Goal: Find specific page/section: Find specific page/section

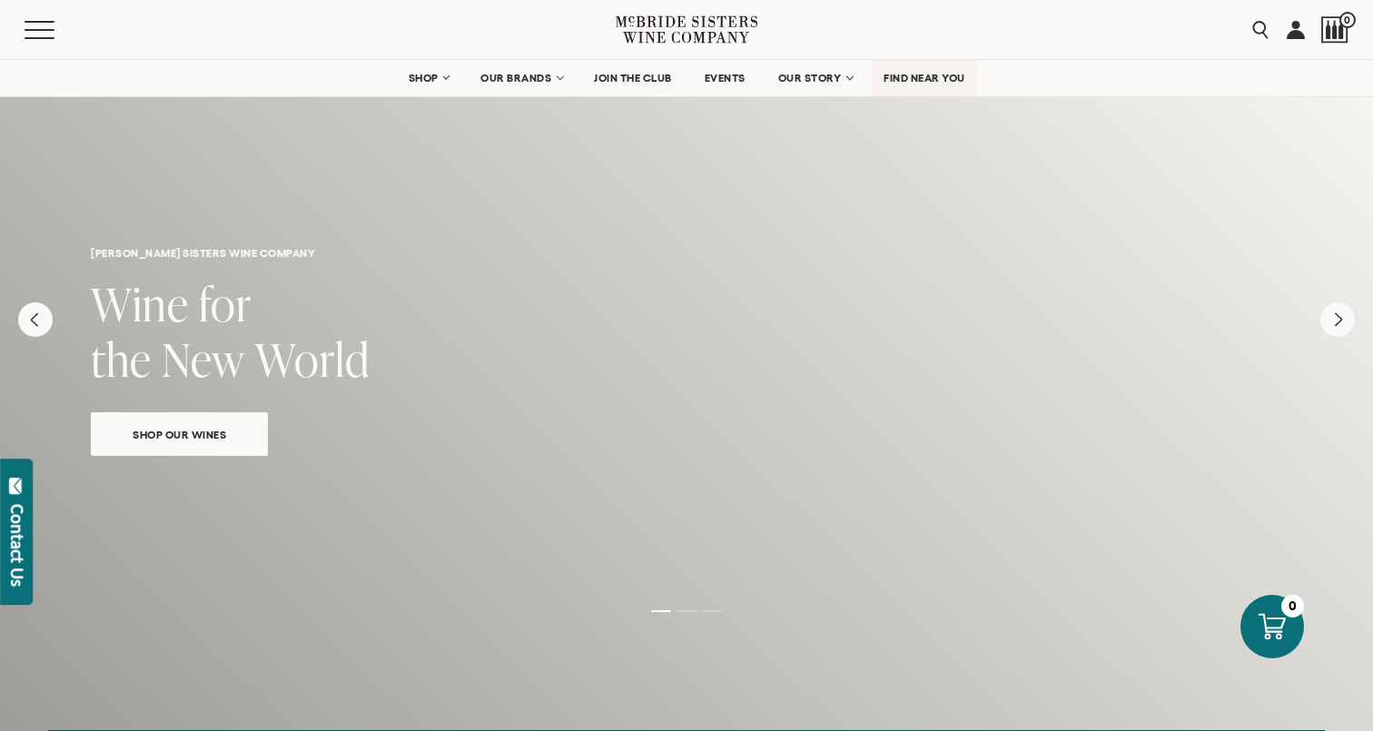
click at [942, 78] on span "FIND NEAR YOU" at bounding box center [925, 78] width 82 height 13
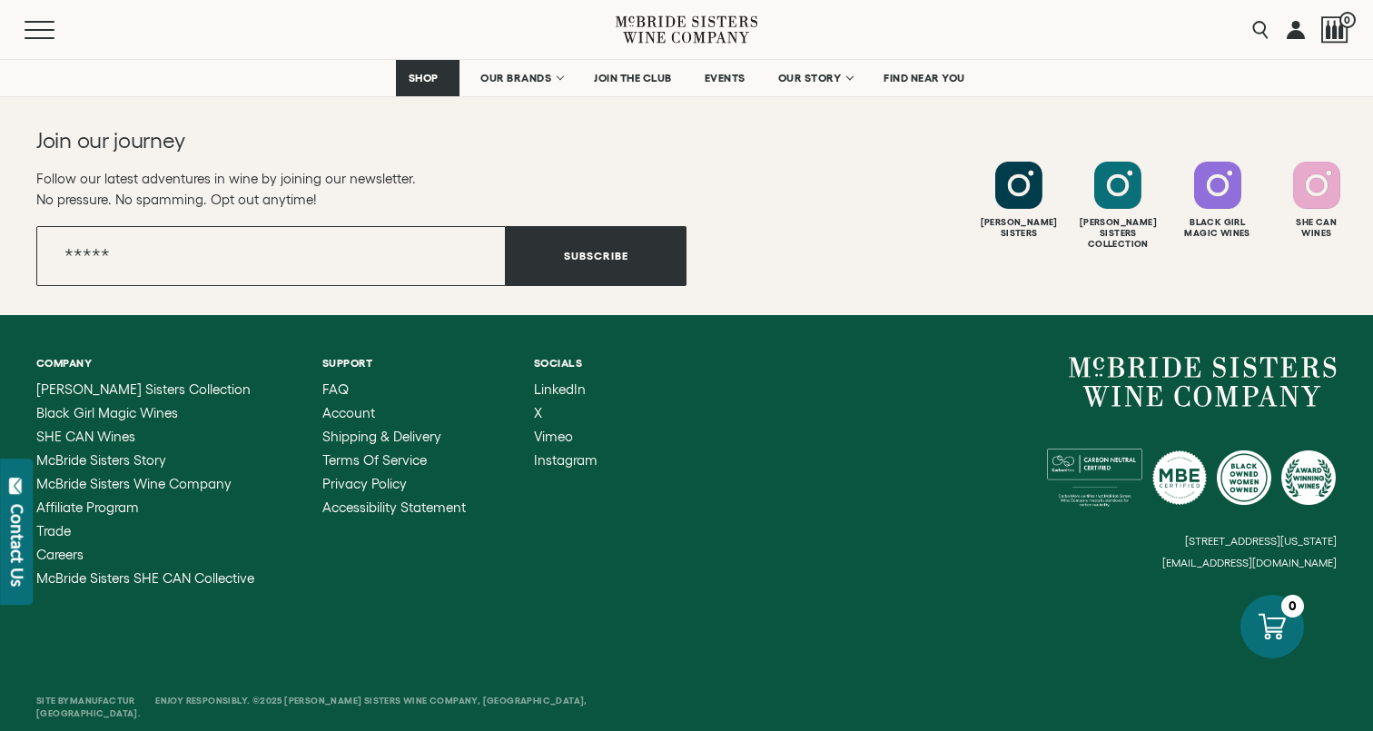
scroll to position [7368, 0]
click at [66, 524] on span "Trade" at bounding box center [53, 531] width 35 height 15
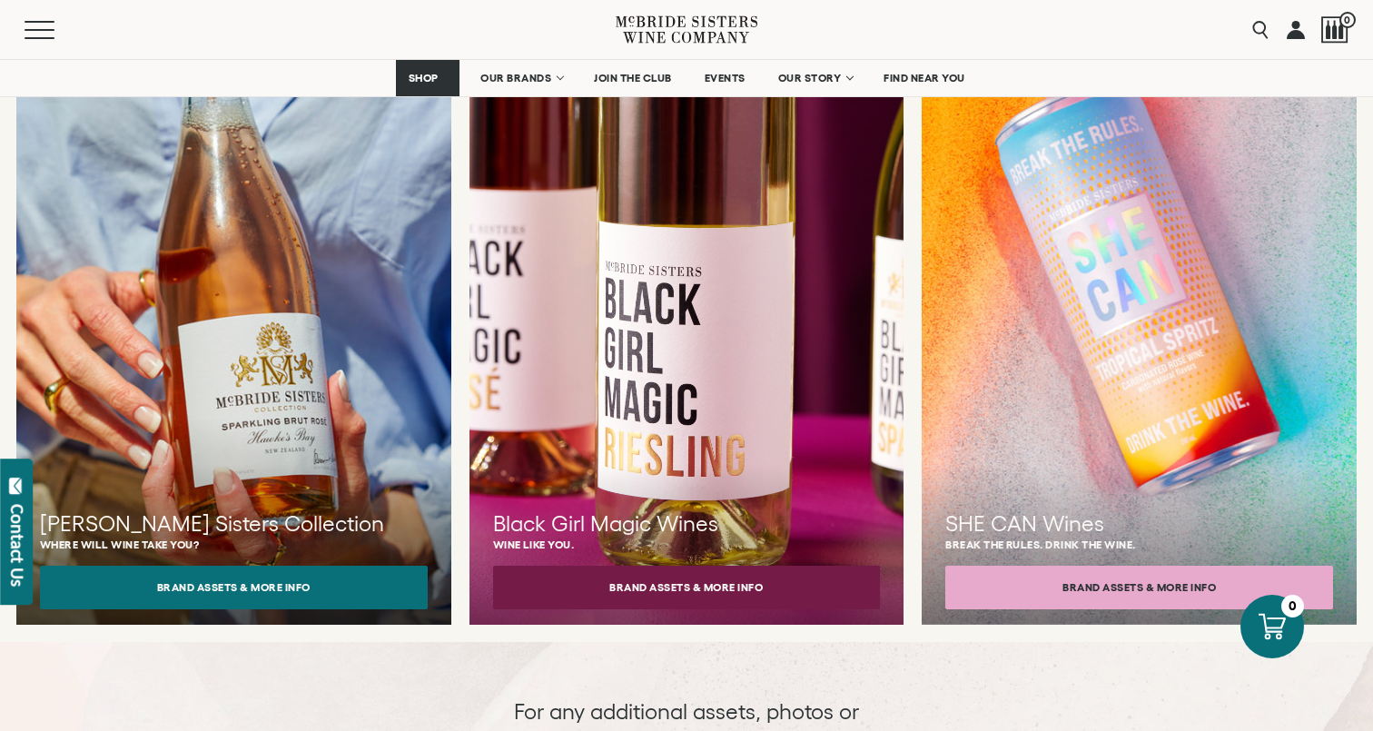
scroll to position [1707, 0]
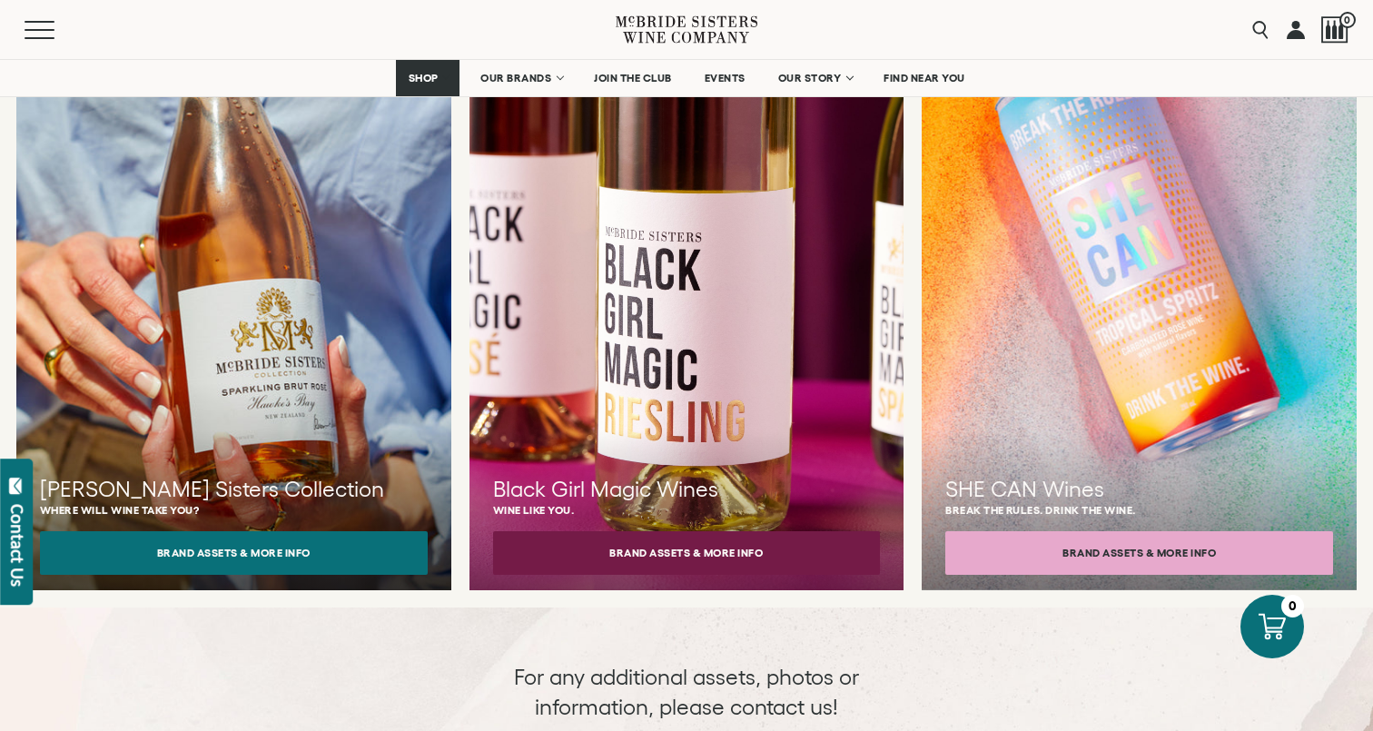
click at [372, 531] on button "Brand Assets & More Info" at bounding box center [234, 553] width 388 height 44
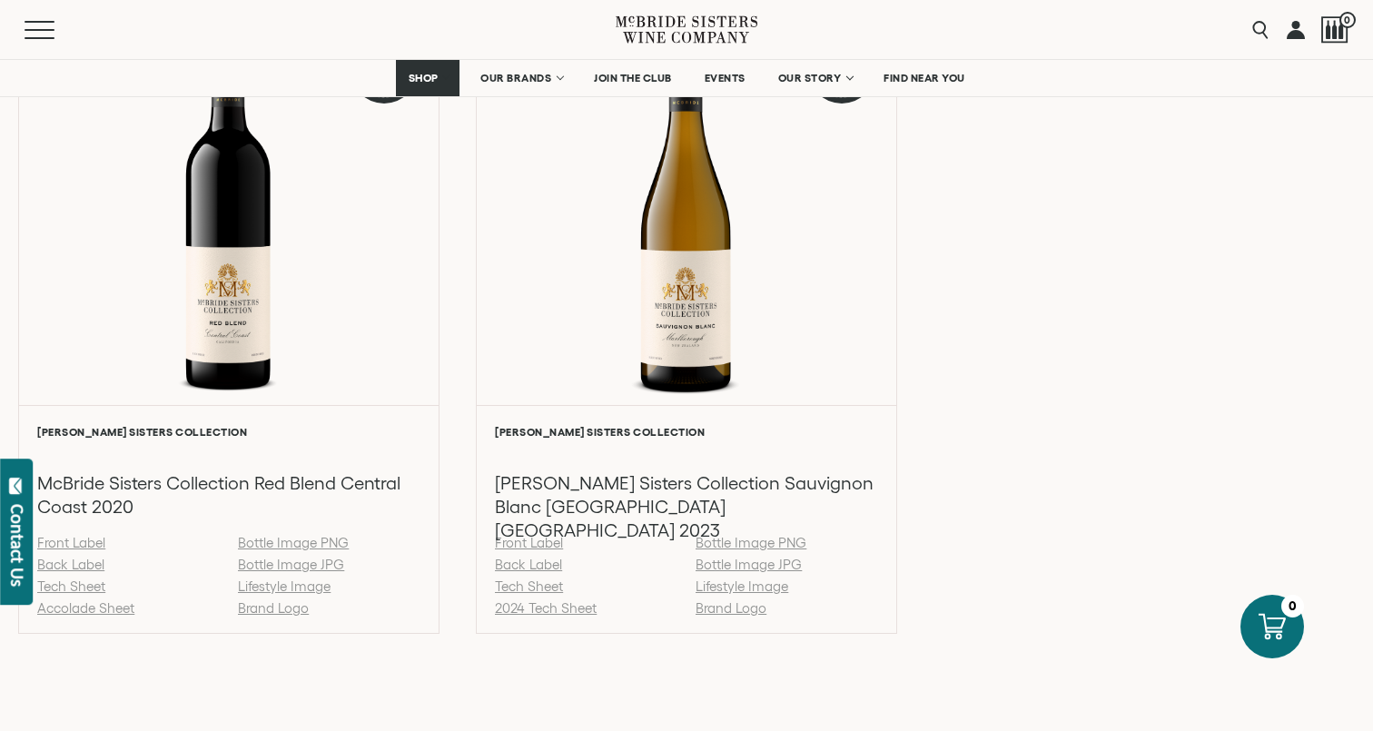
scroll to position [2546, 0]
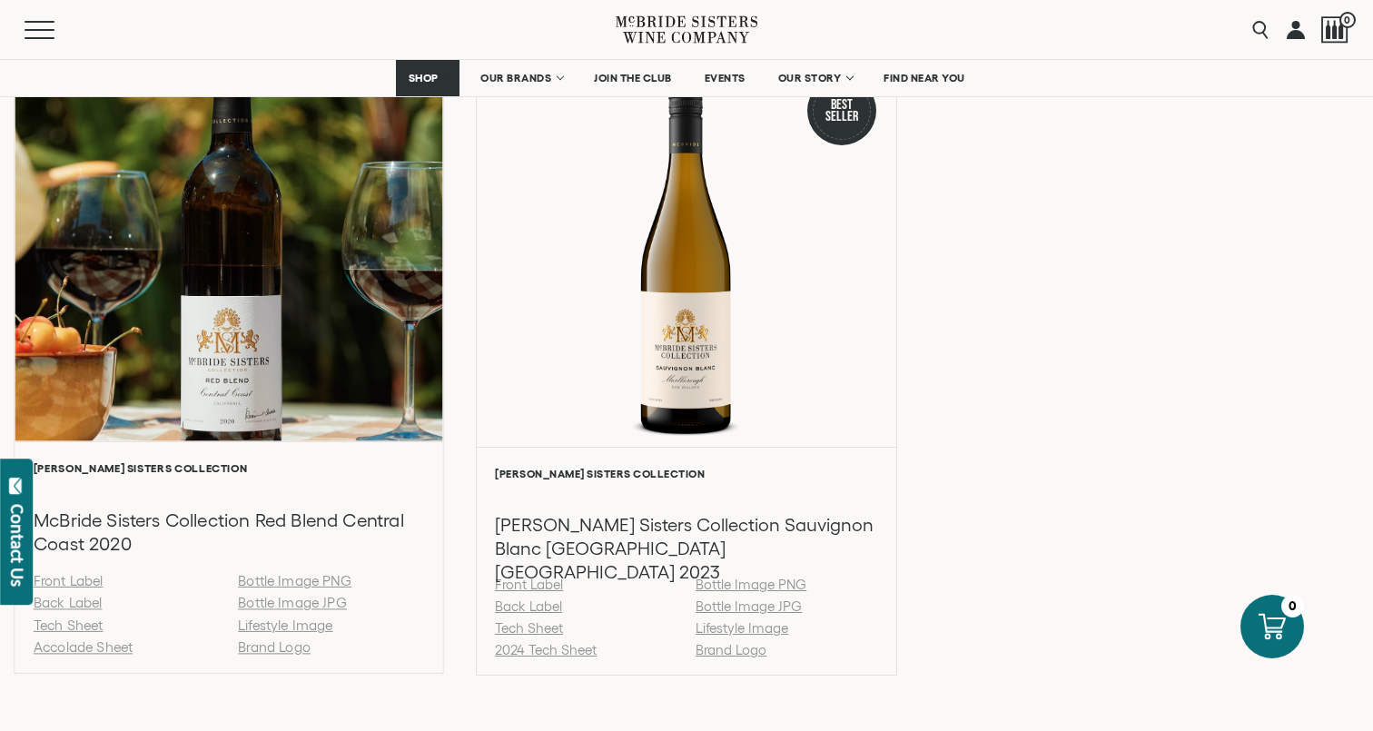
click at [82, 611] on link "Back Label" at bounding box center [68, 603] width 69 height 15
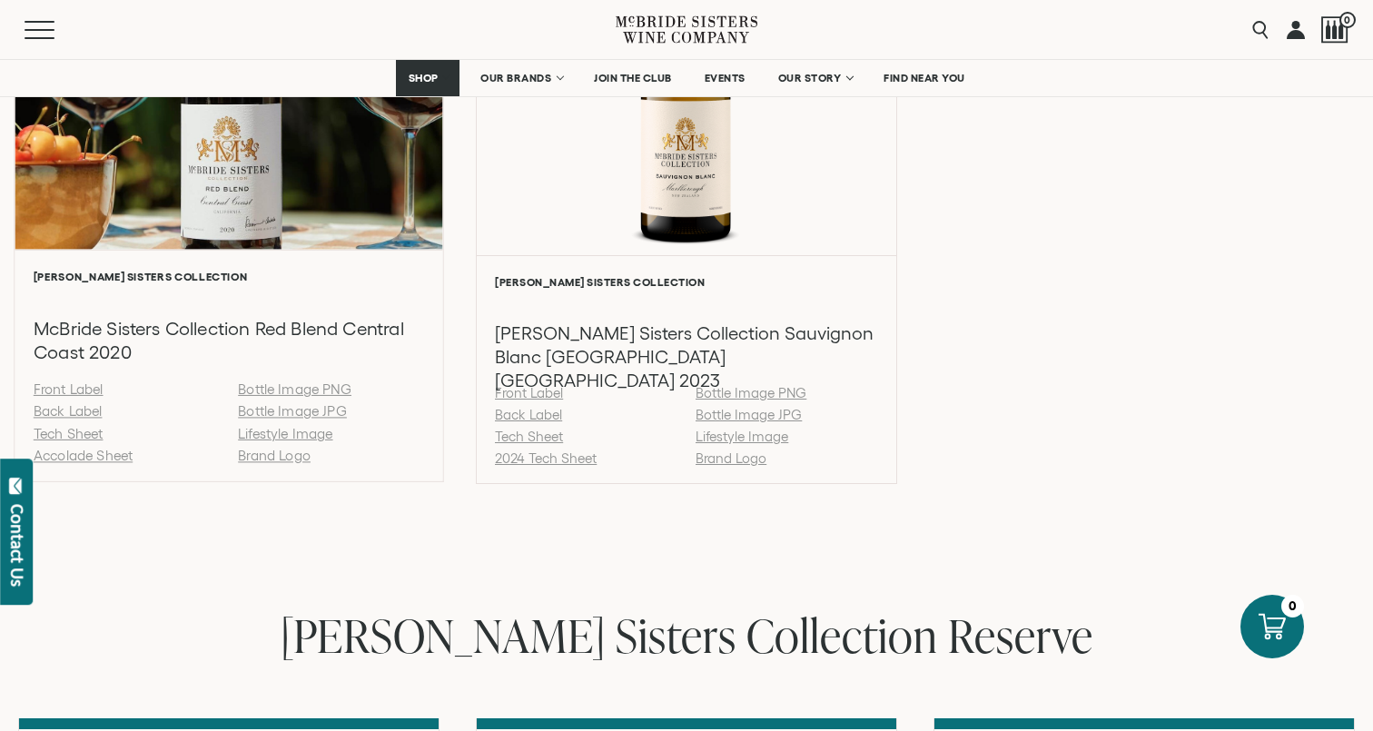
scroll to position [2740, 0]
